Goal: Information Seeking & Learning: Learn about a topic

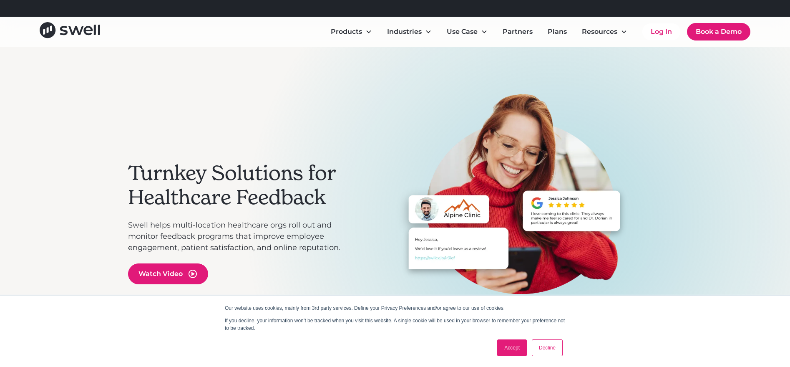
click at [510, 350] on link "Accept" at bounding box center [512, 347] width 30 height 17
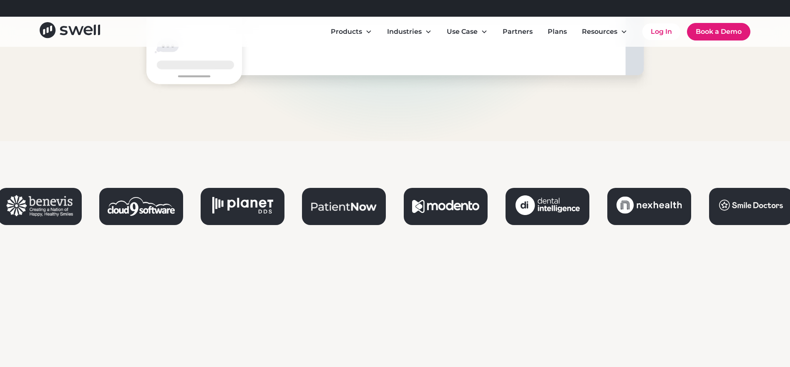
scroll to position [953, 0]
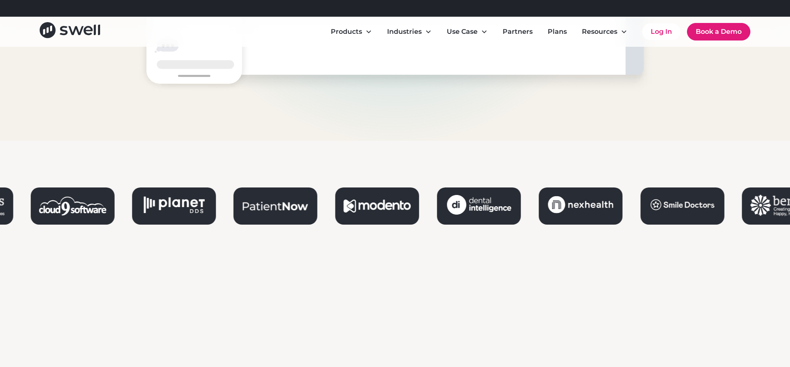
drag, startPoint x: 292, startPoint y: 214, endPoint x: 323, endPoint y: 214, distance: 31.3
click at [323, 214] on div at bounding box center [225, 205] width 795 height 37
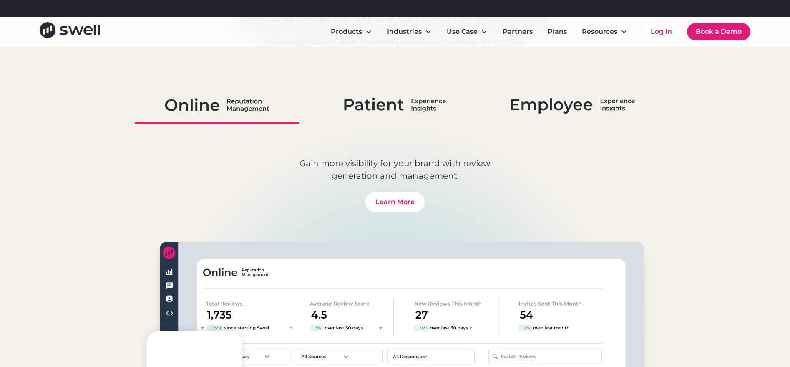
scroll to position [502, 0]
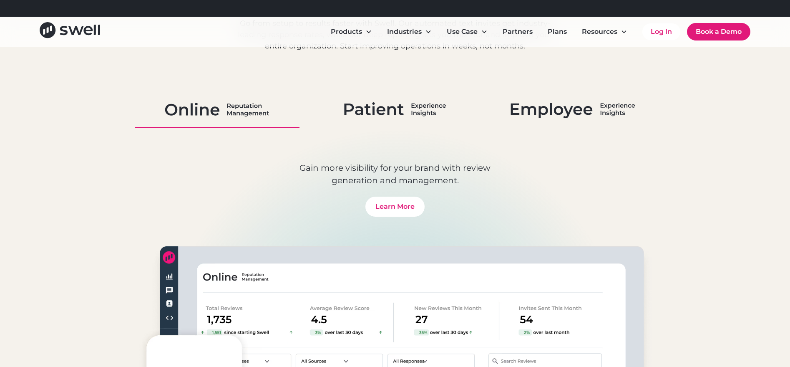
click at [398, 107] on img at bounding box center [395, 109] width 102 height 22
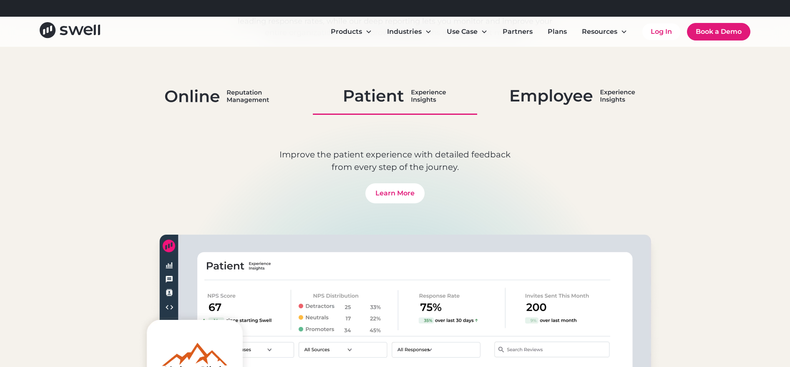
scroll to position [521, 0]
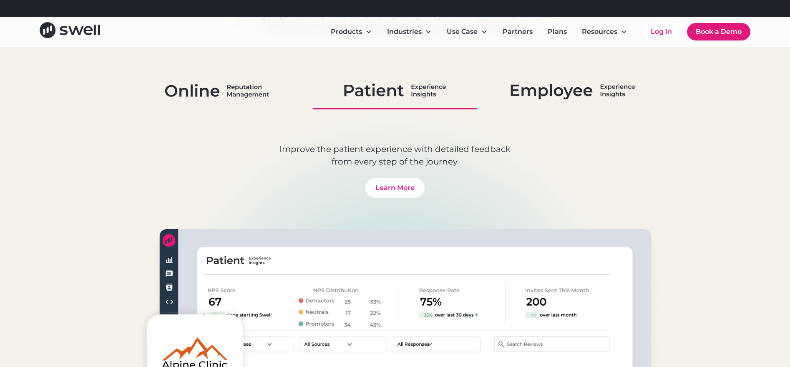
click at [245, 84] on img at bounding box center [217, 91] width 104 height 22
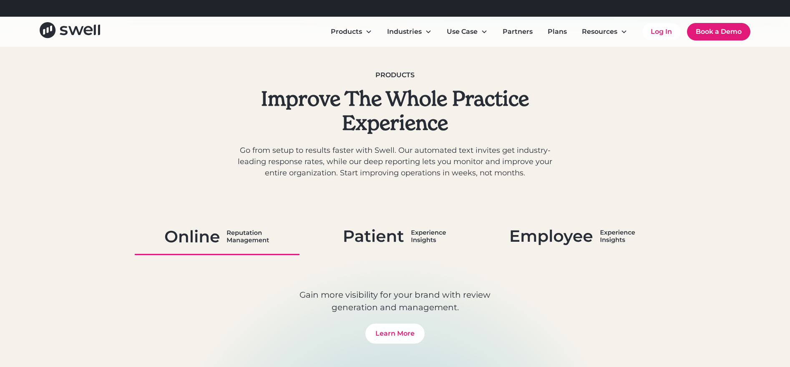
scroll to position [381, 0]
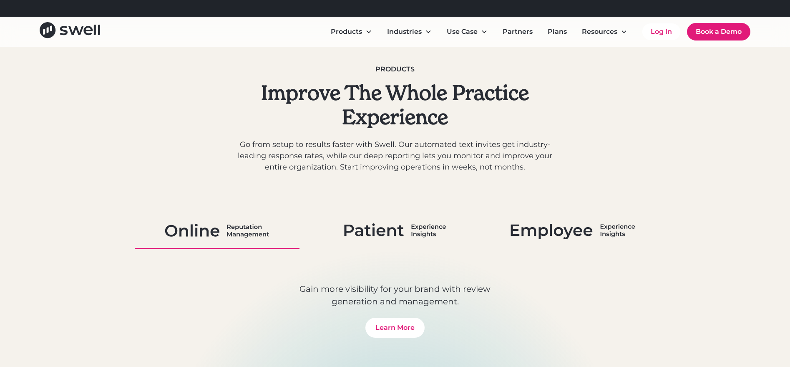
click at [415, 234] on img at bounding box center [395, 230] width 102 height 22
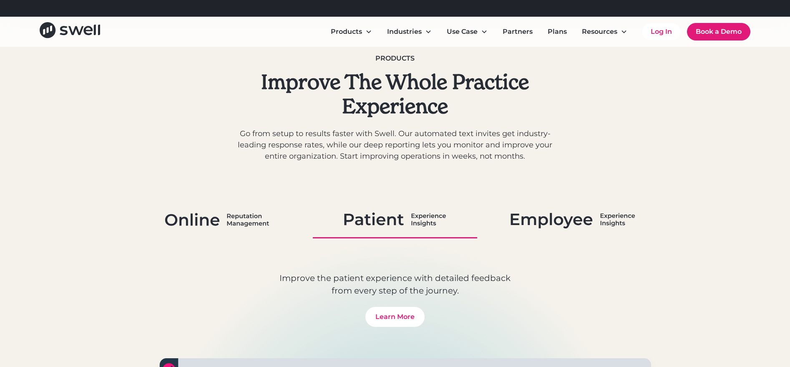
scroll to position [395, 0]
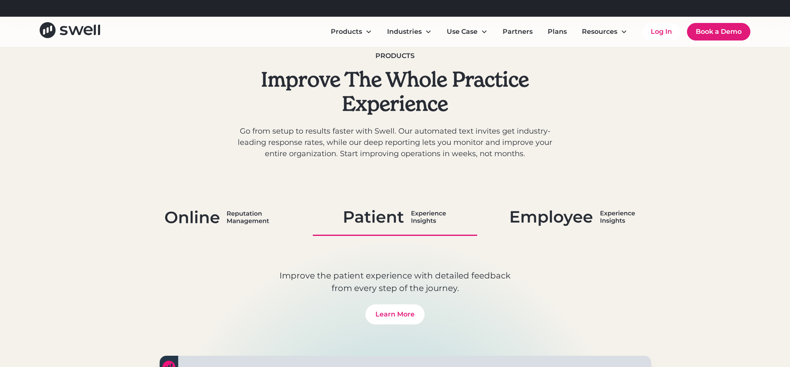
click at [559, 224] on img at bounding box center [572, 217] width 125 height 22
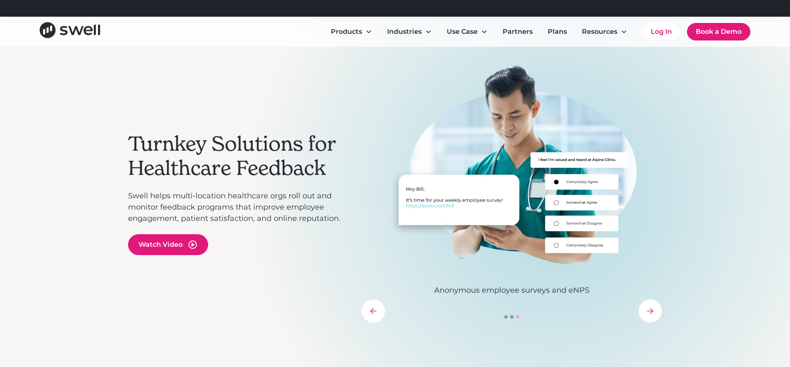
scroll to position [0, 0]
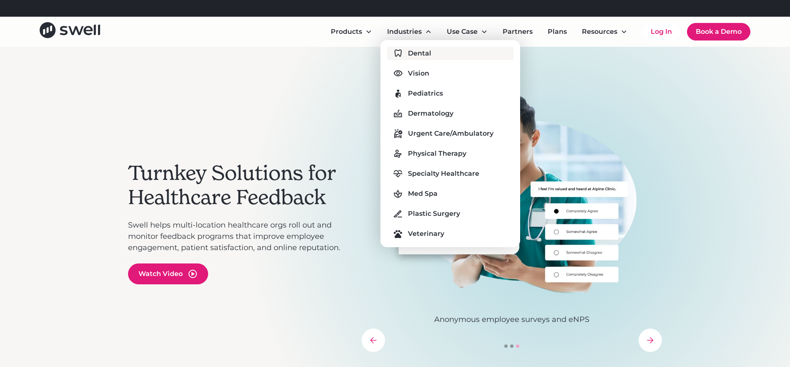
click at [410, 51] on div "Dental" at bounding box center [419, 53] width 23 height 10
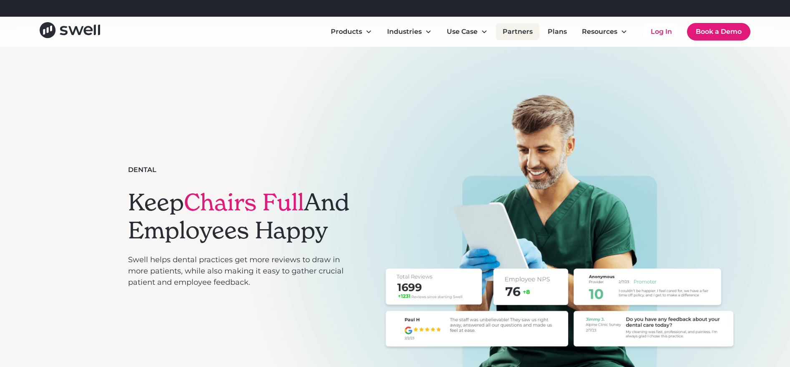
click at [511, 37] on link "Partners" at bounding box center [517, 31] width 43 height 17
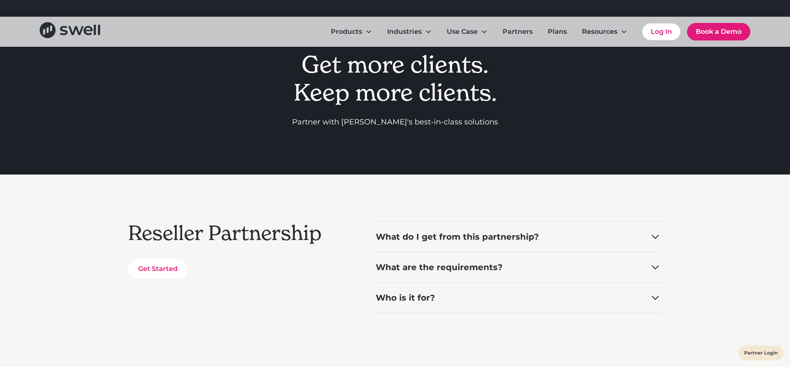
scroll to position [49, 0]
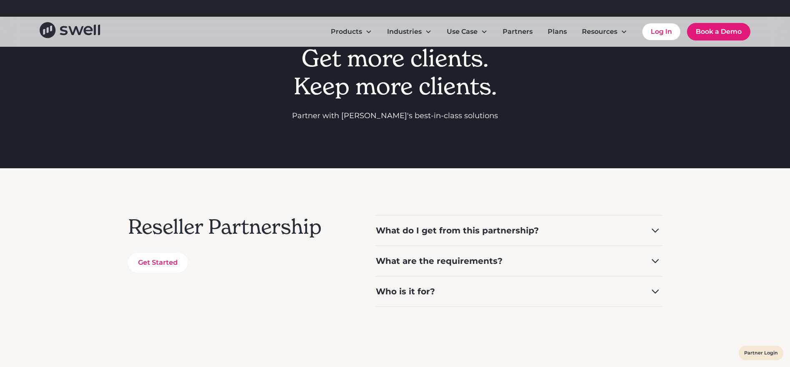
click at [457, 269] on div "What are the requirements?" at bounding box center [519, 260] width 286 height 30
click at [449, 308] on div "Who is it for?" at bounding box center [519, 313] width 286 height 30
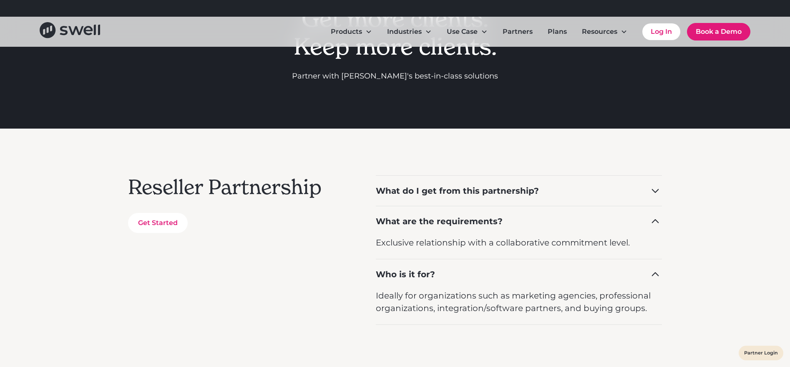
scroll to position [96, 0]
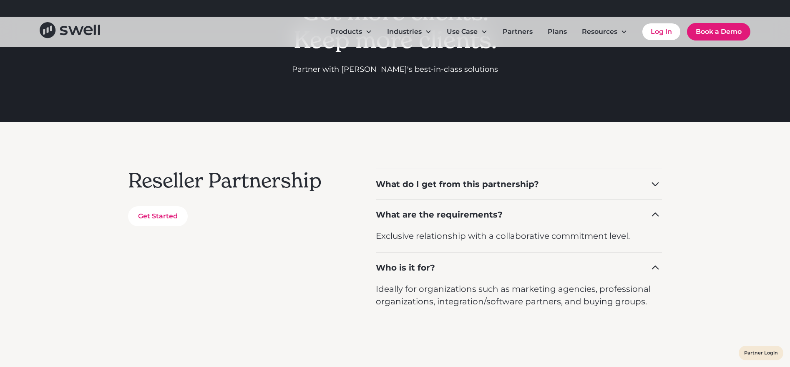
click at [492, 191] on div "What do I get from this partnership?" at bounding box center [519, 183] width 286 height 30
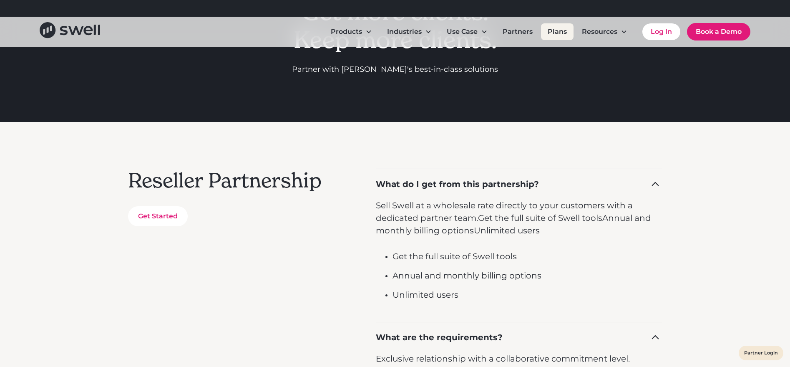
click at [545, 30] on link "Plans" at bounding box center [557, 31] width 33 height 17
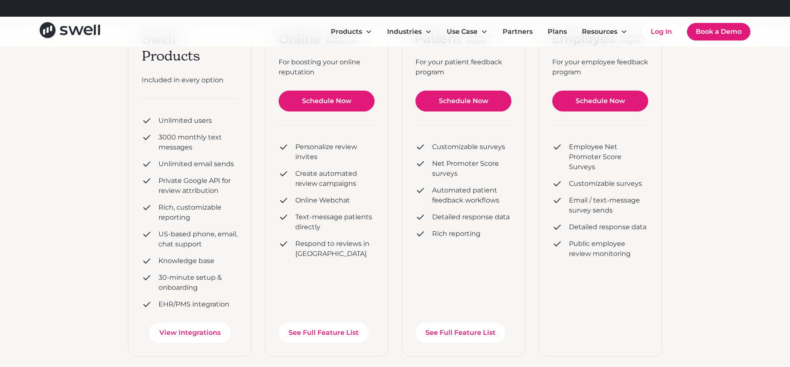
scroll to position [164, 0]
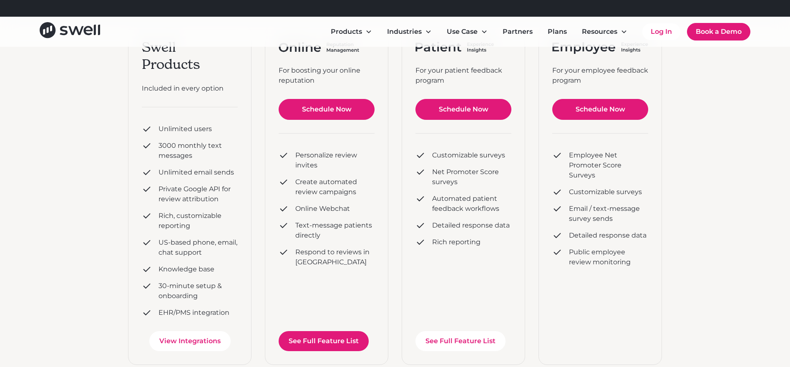
click at [313, 335] on link "See Full Feature List" at bounding box center [324, 341] width 90 height 20
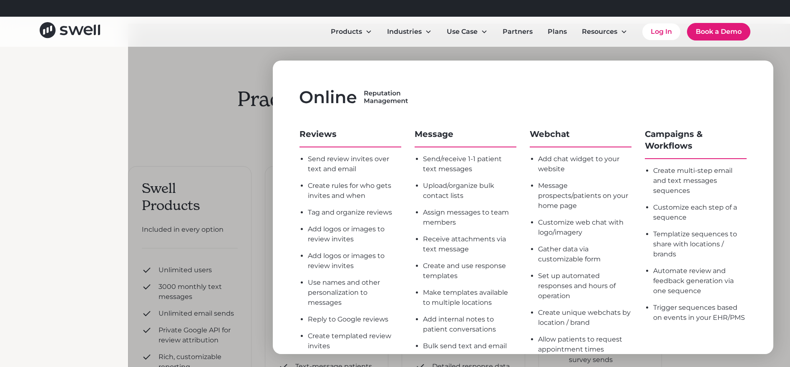
scroll to position [5, 0]
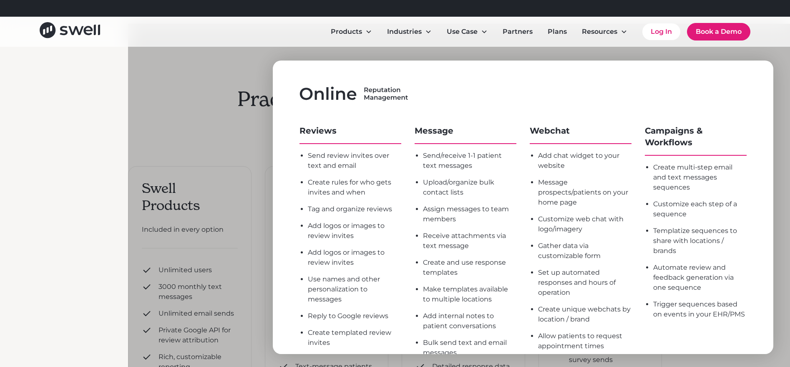
click at [196, 47] on div at bounding box center [523, 207] width 790 height 367
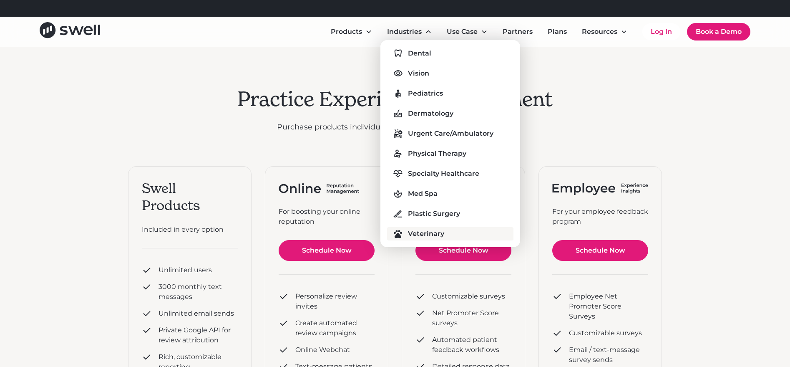
click at [435, 236] on div "Veterinary" at bounding box center [426, 234] width 36 height 10
